Goal: Navigation & Orientation: Understand site structure

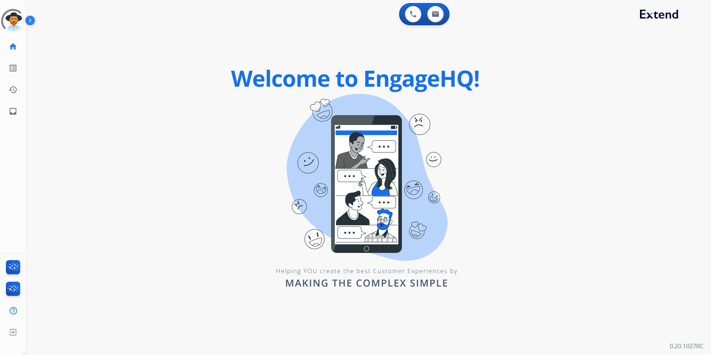
click at [30, 19] on img at bounding box center [31, 22] width 13 height 14
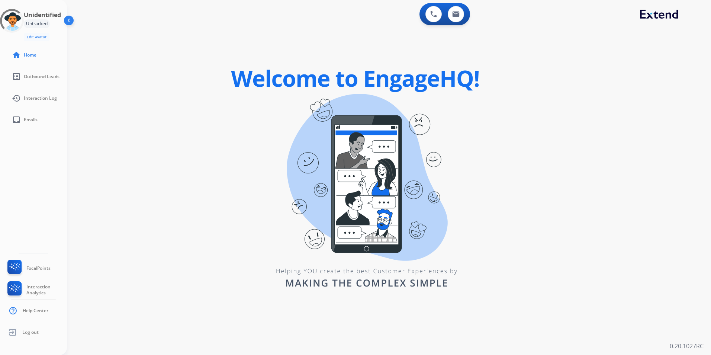
click at [207, 36] on div "swap_horiz Break voice bridge close_fullscreen Connect 3-Way Call merge_type Se…" at bounding box center [380, 45] width 626 height 36
click at [41, 58] on link "home Home" at bounding box center [39, 55] width 67 height 21
click at [71, 18] on img at bounding box center [69, 22] width 14 height 14
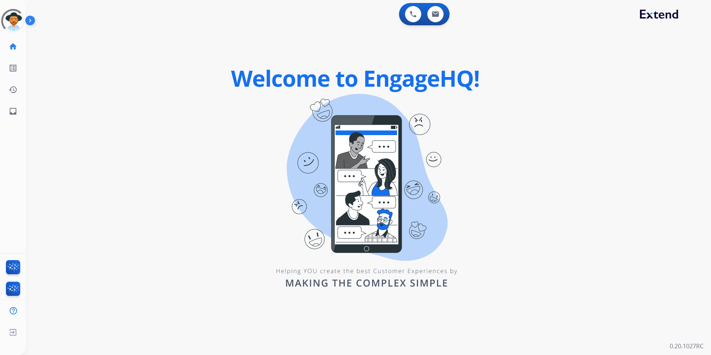
click at [35, 20] on img at bounding box center [31, 22] width 13 height 14
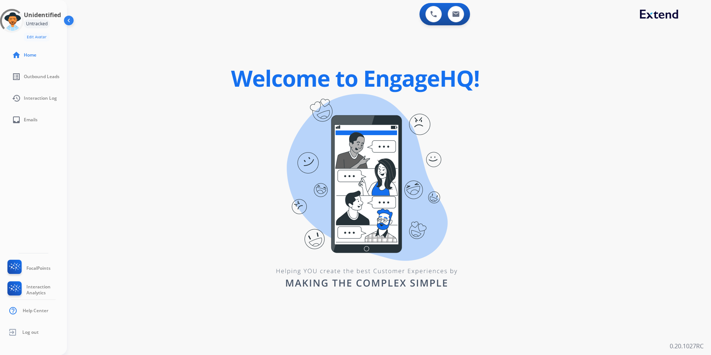
drag, startPoint x: 57, startPoint y: 18, endPoint x: 60, endPoint y: 21, distance: 4.5
click at [58, 19] on h3 "Unidentified" at bounding box center [42, 14] width 37 height 9
